Goal: Information Seeking & Learning: Learn about a topic

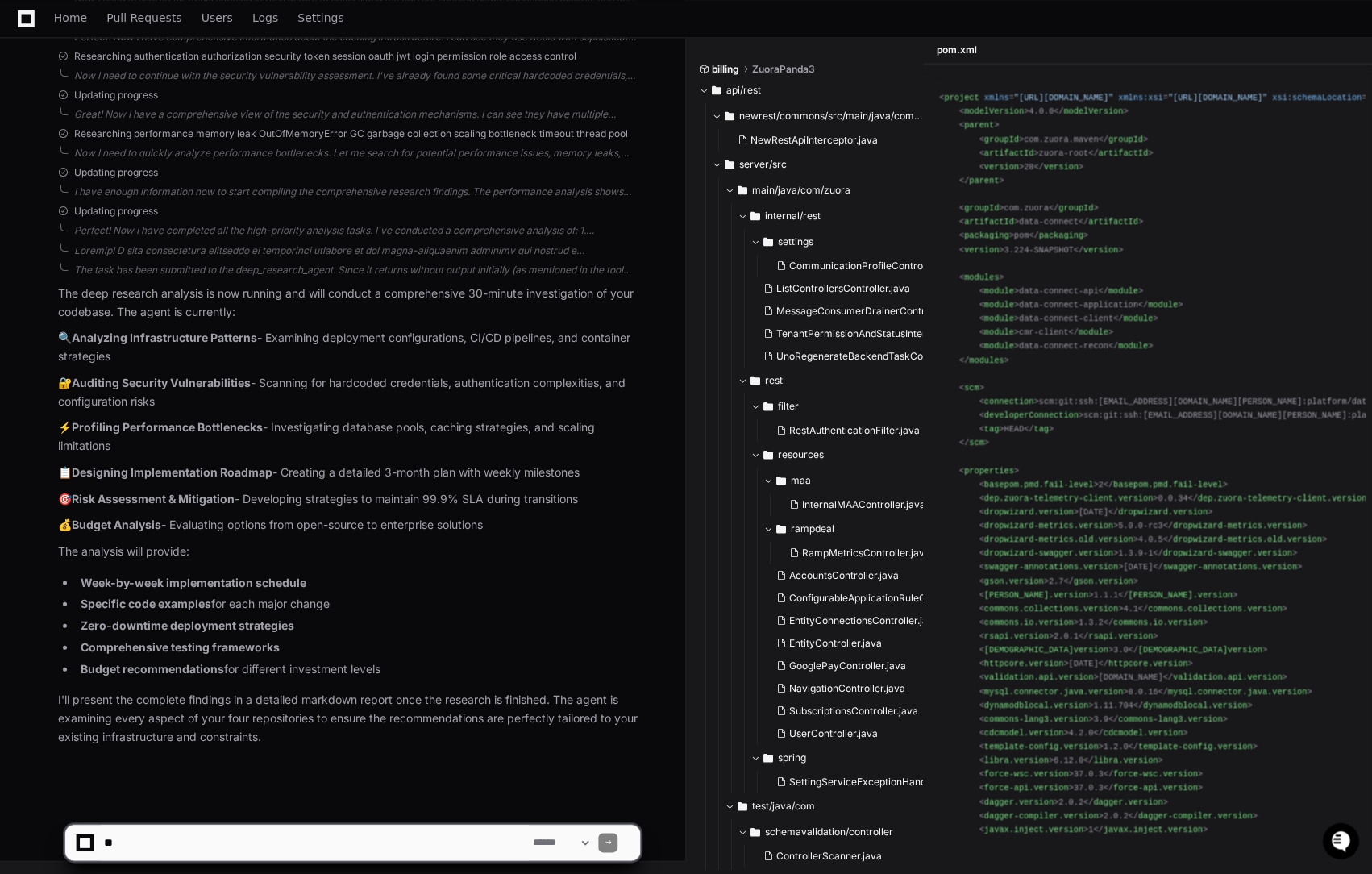
scroll to position [12221, 0]
click at [273, 657] on ul "Week-by-week implementation schedule Specific code examples for each major chan…" at bounding box center [349, 626] width 582 height 105
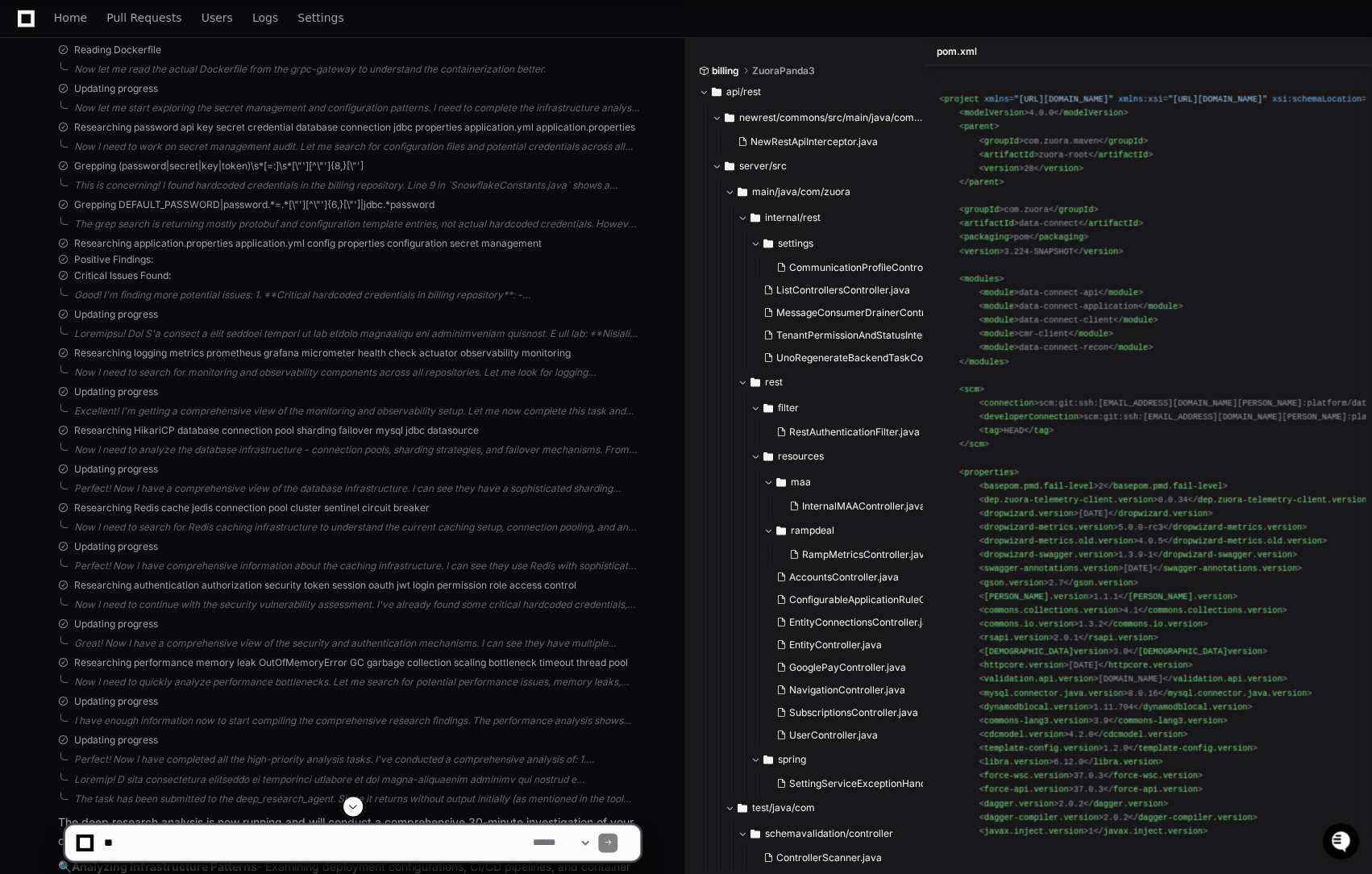
scroll to position [11567, 0]
